Goal: Find specific page/section: Find specific page/section

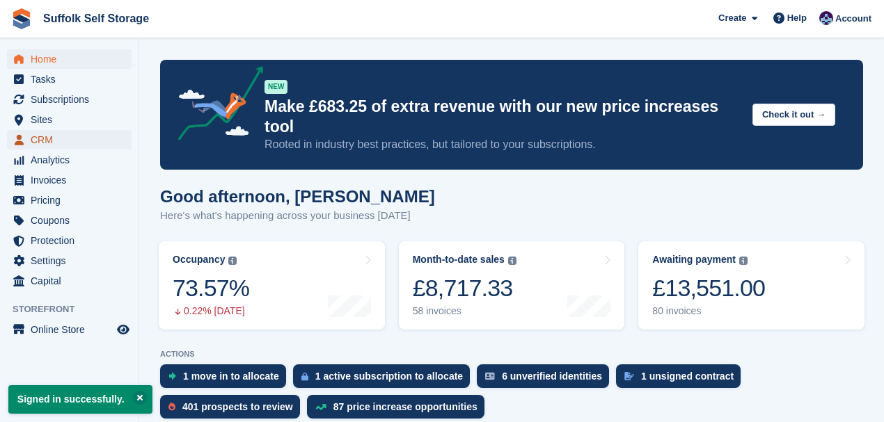
click at [39, 142] on span "CRM" at bounding box center [72, 139] width 83 height 19
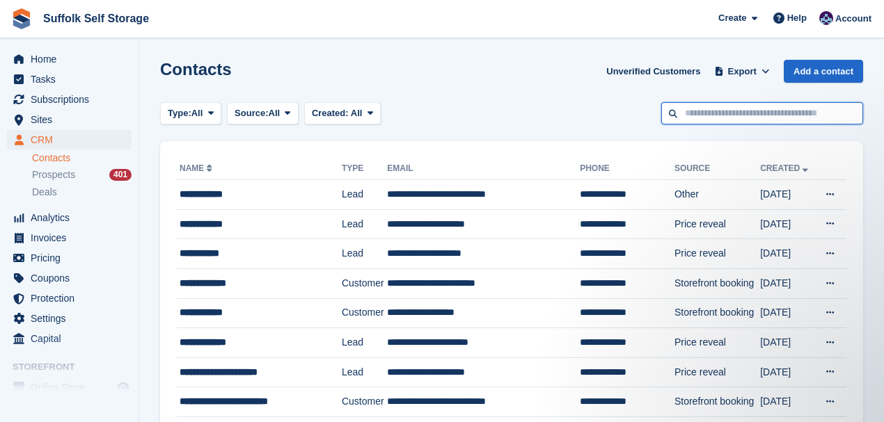
click at [704, 117] on input "text" at bounding box center [762, 113] width 202 height 23
type input "****"
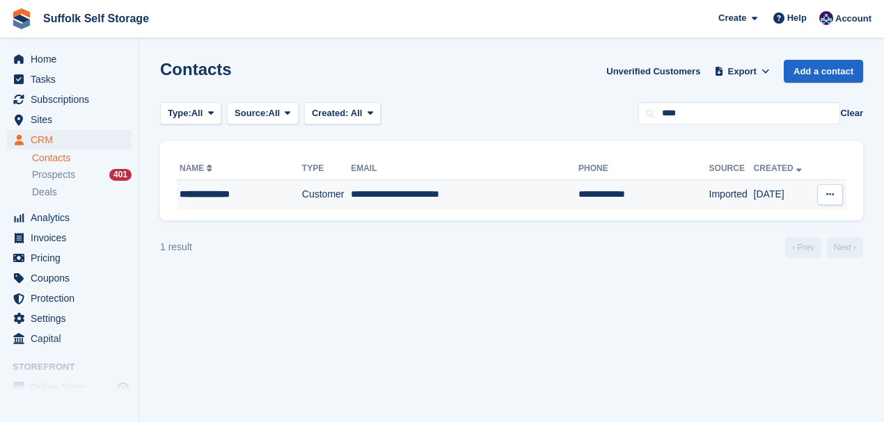
click at [246, 196] on div "**********" at bounding box center [232, 194] width 105 height 15
